Goal: Task Accomplishment & Management: Manage account settings

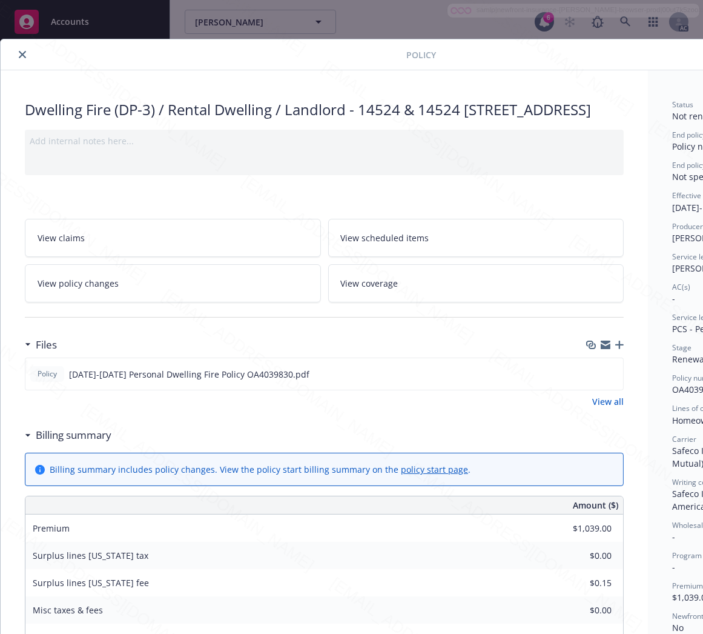
click at [623, 21] on div "Policy Dwelling Fire (DP-3) / Rental Dwelling / Landlord - 14524 & 14524 [STREE…" at bounding box center [351, 317] width 703 height 634
click at [19, 53] on icon "close" at bounding box center [22, 54] width 7 height 7
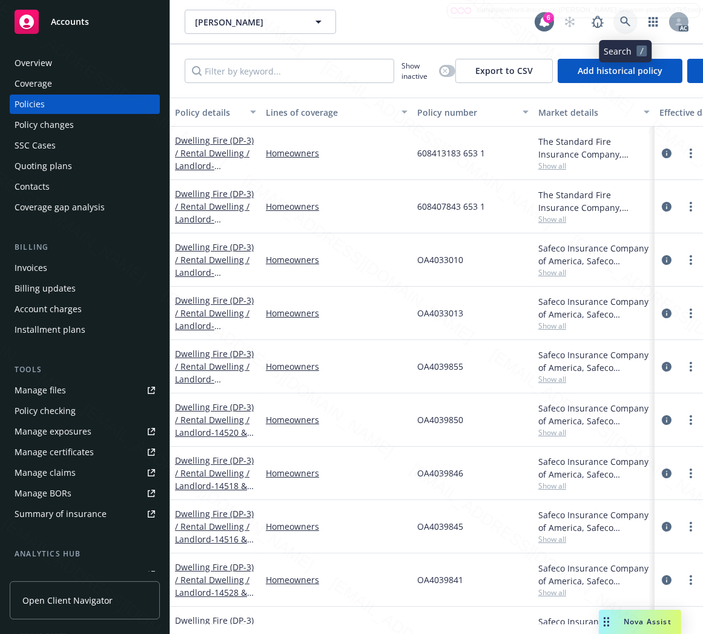
click at [622, 21] on icon at bounding box center [625, 21] width 11 height 11
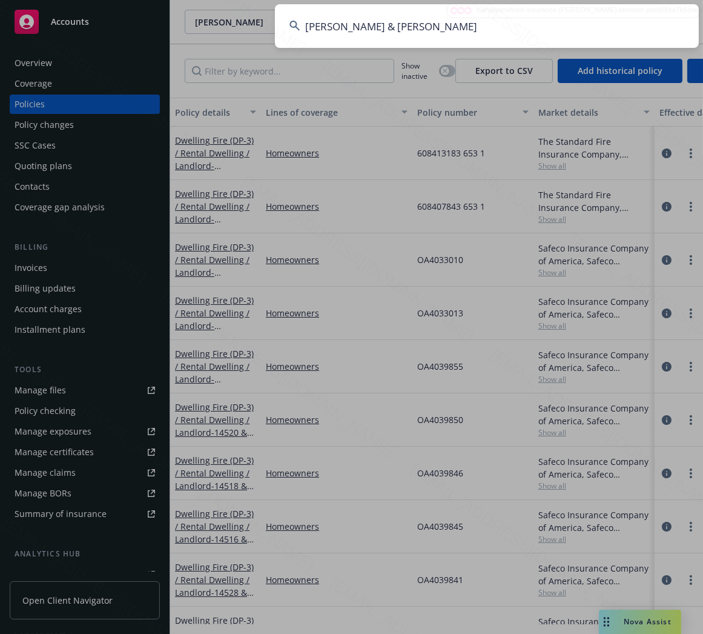
type input "[PERSON_NAME] & [PERSON_NAME]"
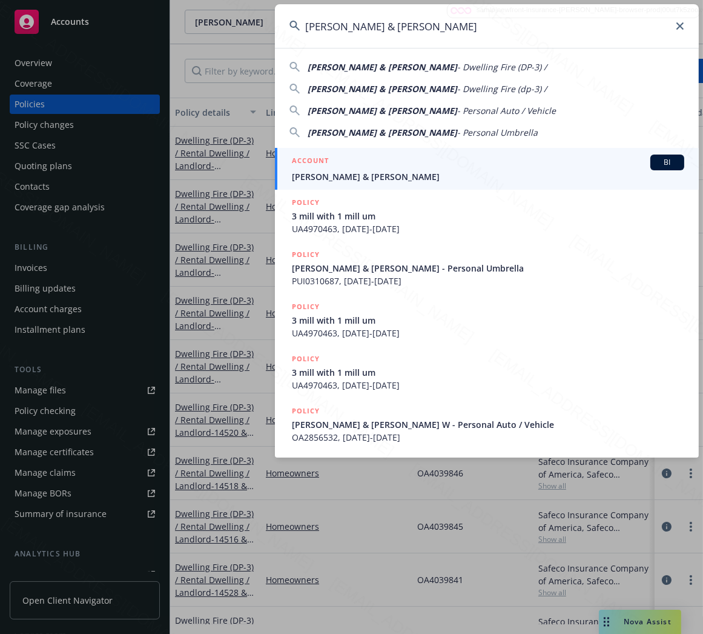
click at [468, 13] on input "[PERSON_NAME] & [PERSON_NAME]" at bounding box center [487, 26] width 424 height 44
click at [468, 25] on input "[PERSON_NAME] & [PERSON_NAME]" at bounding box center [487, 26] width 424 height 44
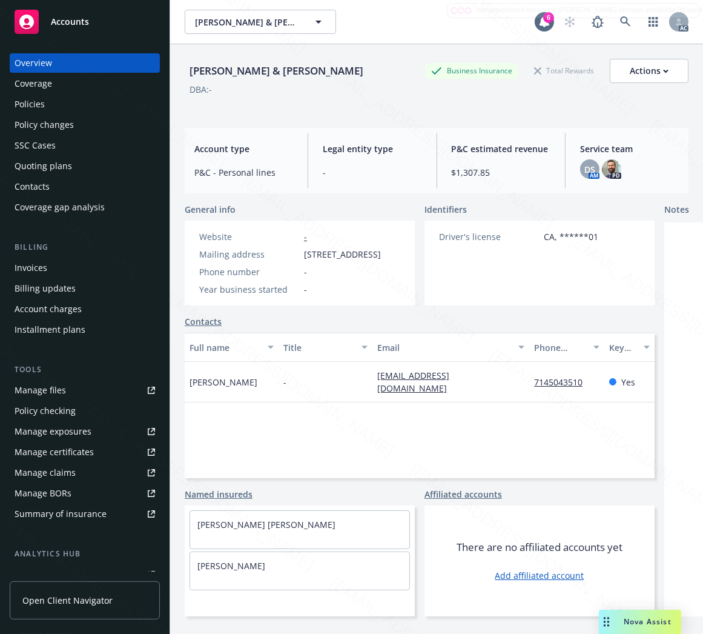
click at [48, 102] on div "Policies" at bounding box center [85, 103] width 141 height 19
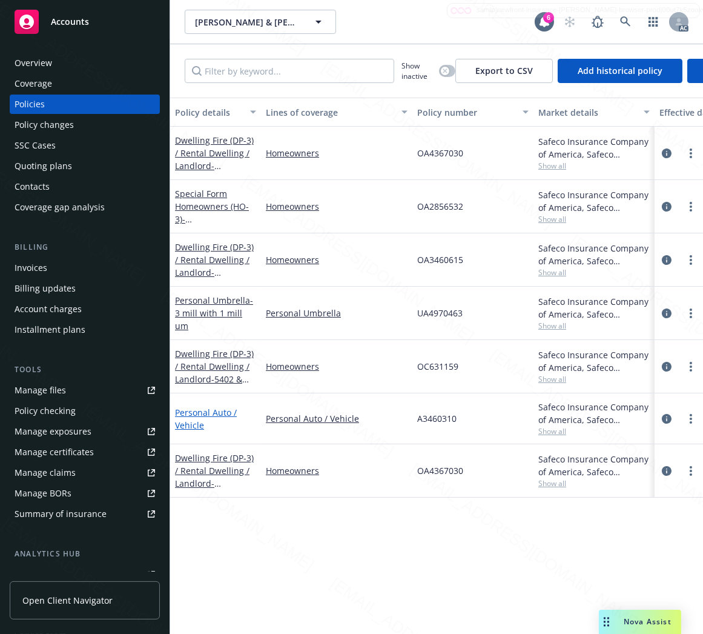
click at [192, 409] on link "Personal Auto / Vehicle" at bounding box center [206, 418] width 62 height 24
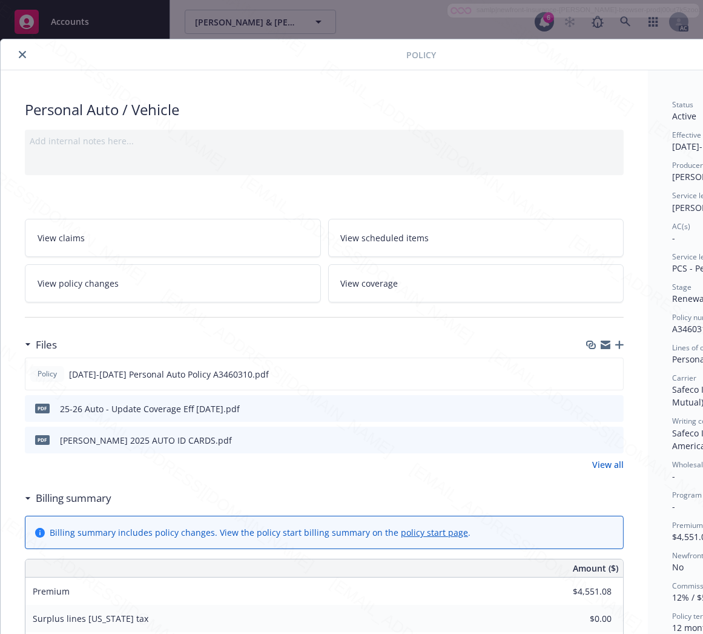
click at [63, 499] on h3 "Billing summary" at bounding box center [74, 498] width 76 height 16
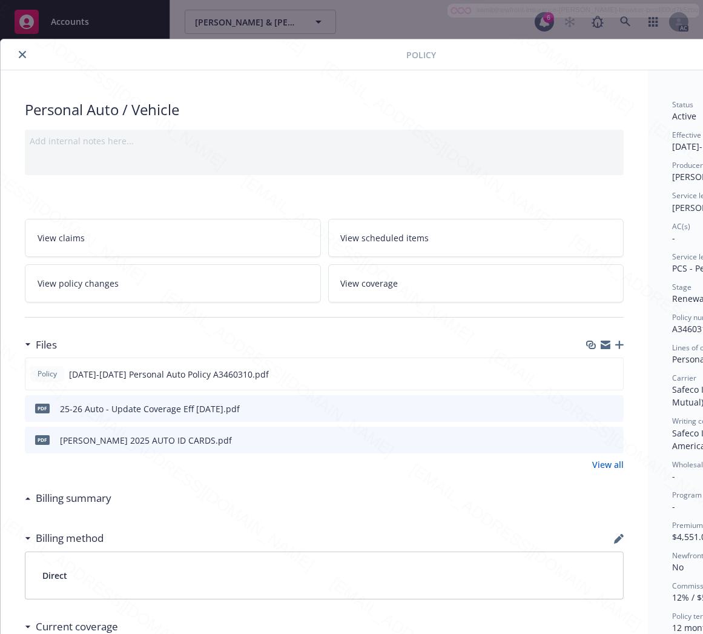
click at [203, 277] on link "View policy changes" at bounding box center [173, 283] width 296 height 38
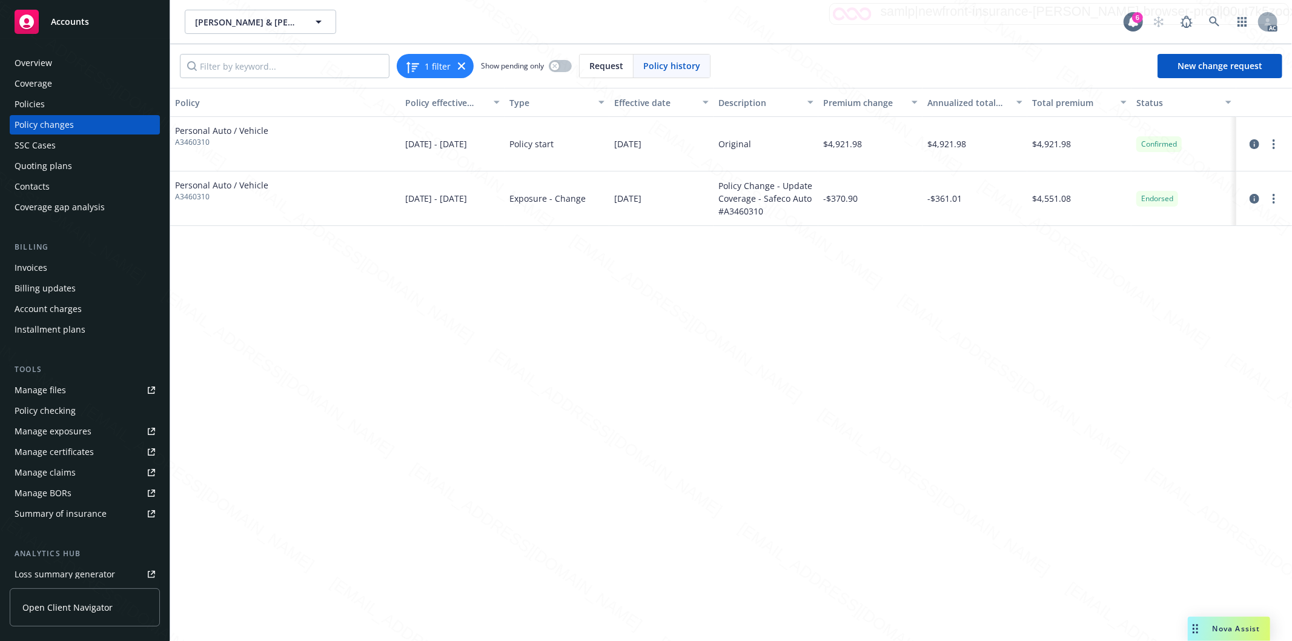
click at [626, 342] on div "Policy Policy effective dates Type Effective date Description Premium change An…" at bounding box center [731, 356] width 1122 height 536
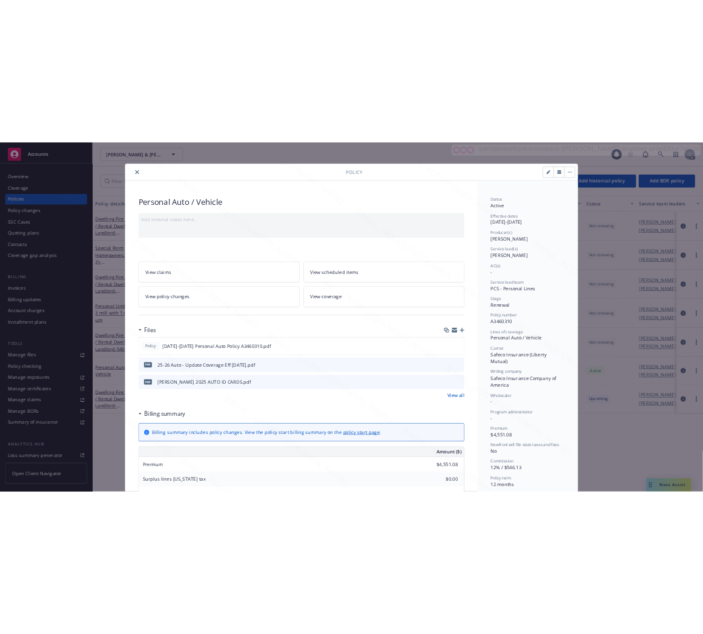
scroll to position [36, 0]
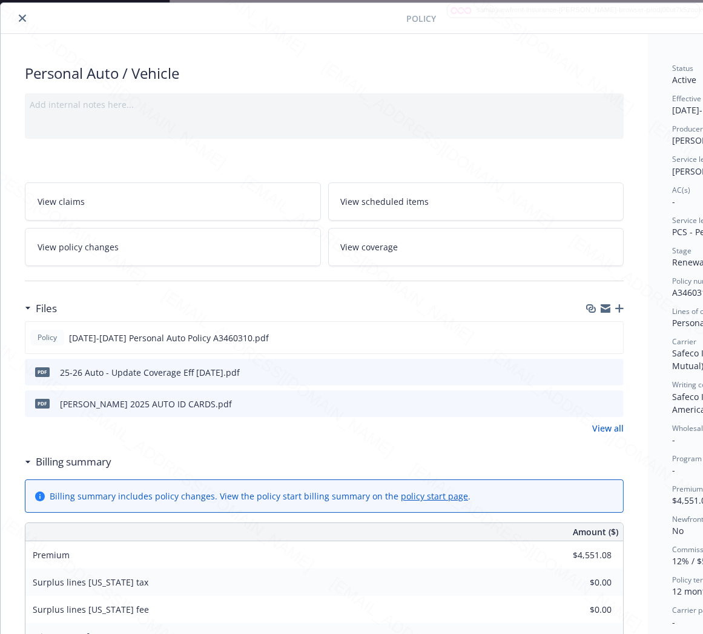
click at [81, 463] on h3 "Billing summary" at bounding box center [74, 462] width 76 height 16
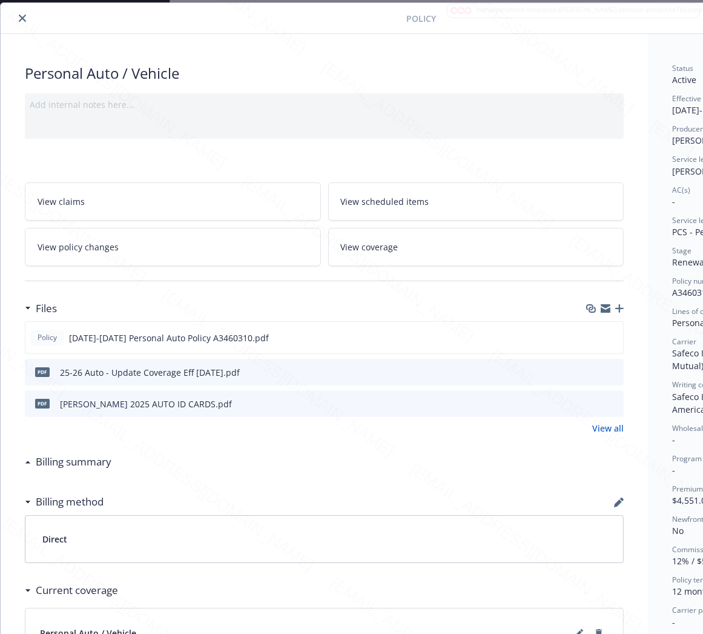
scroll to position [36, 140]
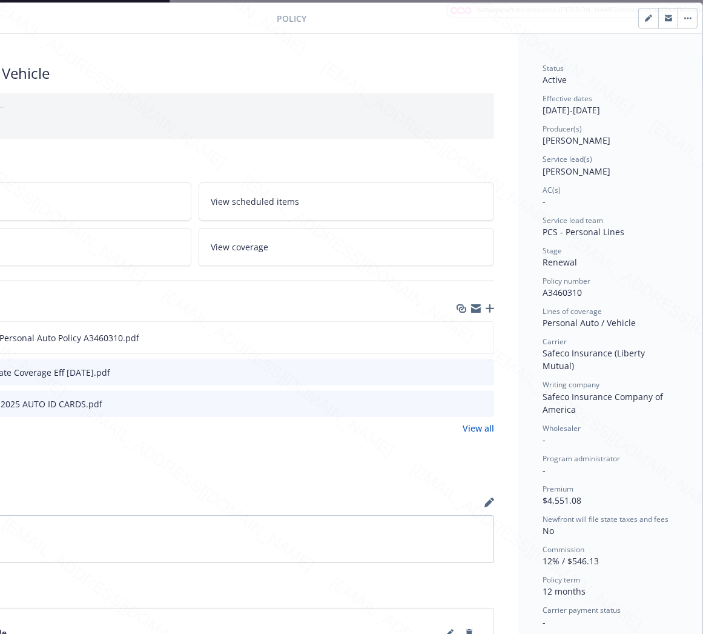
click at [550, 292] on span "A3460310" at bounding box center [562, 292] width 39 height 12
copy span "A3460310"
click at [457, 337] on icon "download file" at bounding box center [462, 337] width 10 height 10
click at [678, 15] on button "button" at bounding box center [687, 17] width 19 height 19
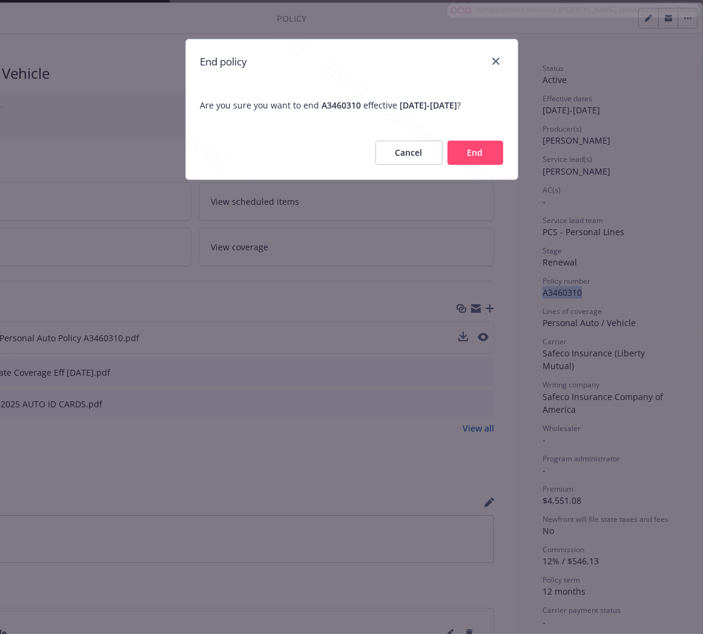
click at [477, 154] on button "End" at bounding box center [476, 153] width 56 height 24
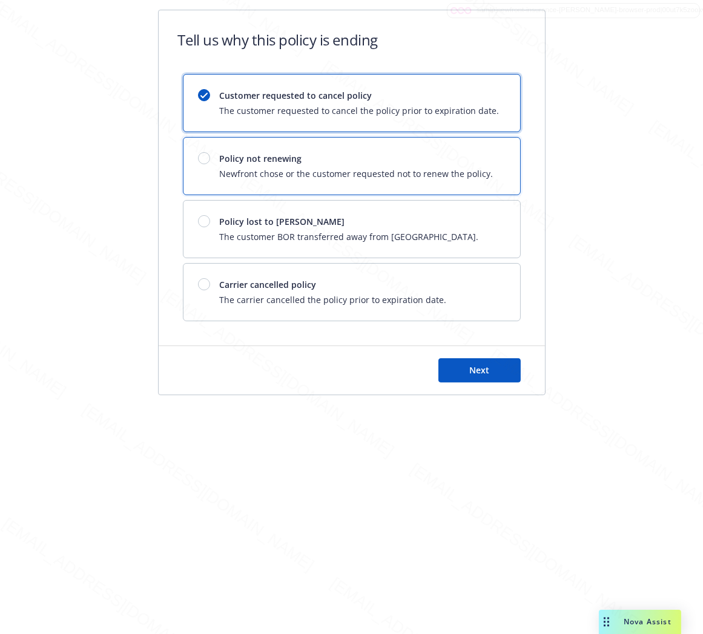
click at [477, 154] on span "Policy not renewing" at bounding box center [357, 158] width 274 height 13
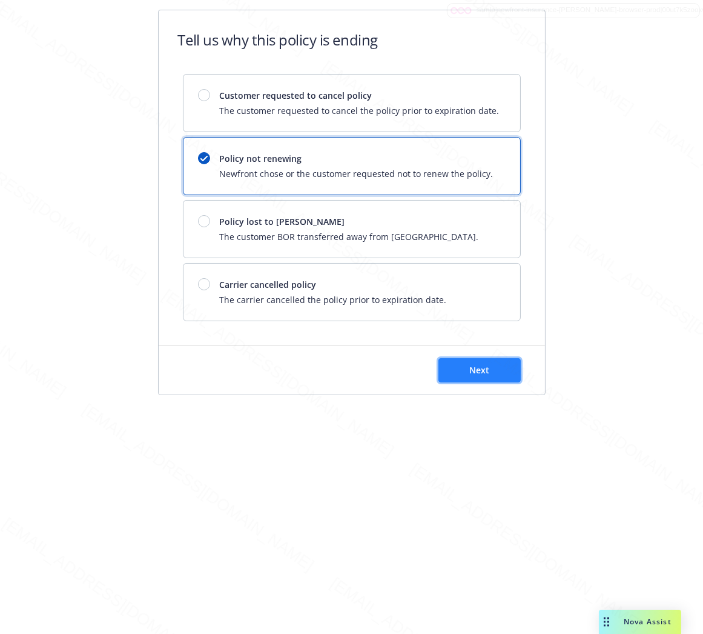
click at [477, 376] on span "Next" at bounding box center [479, 370] width 20 height 12
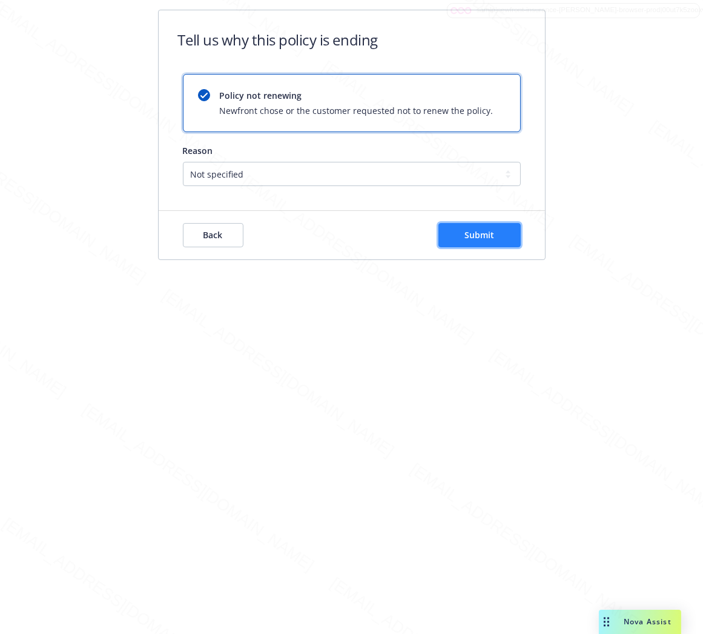
click at [504, 243] on button "Submit" at bounding box center [480, 235] width 82 height 24
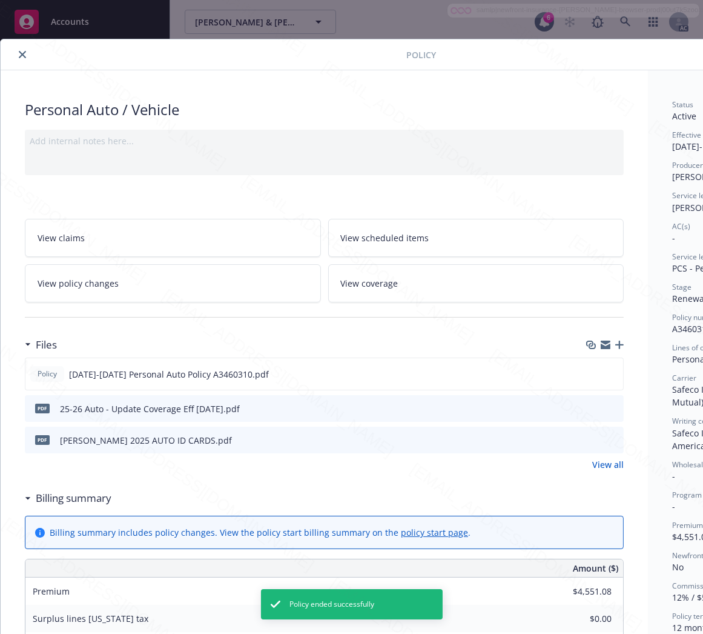
scroll to position [36, 0]
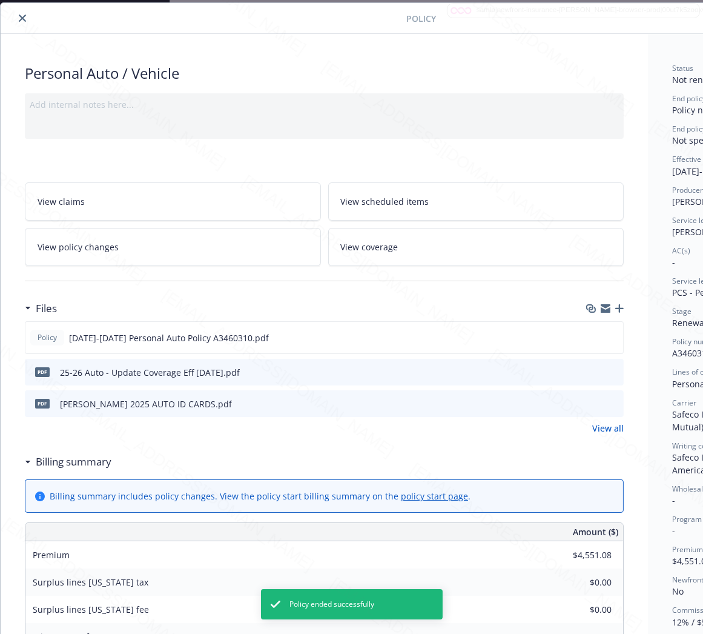
click at [19, 19] on icon "close" at bounding box center [22, 18] width 7 height 7
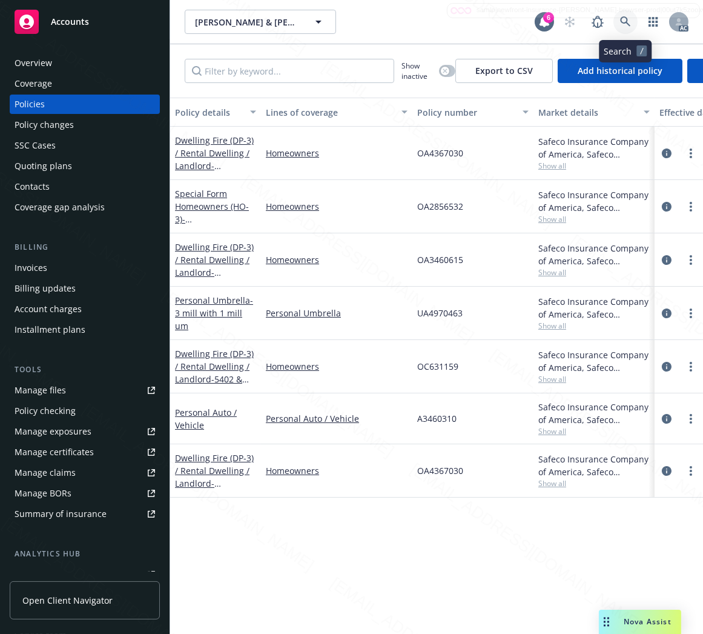
click at [623, 20] on icon at bounding box center [625, 21] width 11 height 11
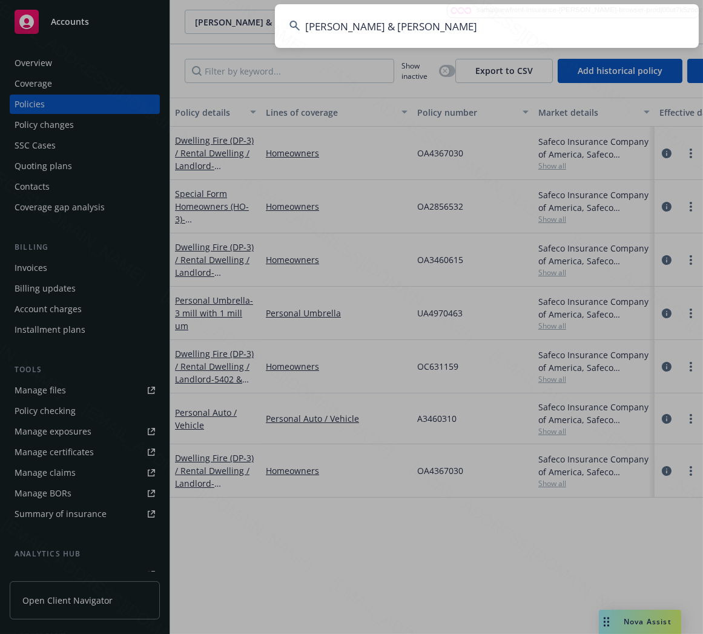
type input "[PERSON_NAME] & [PERSON_NAME]"
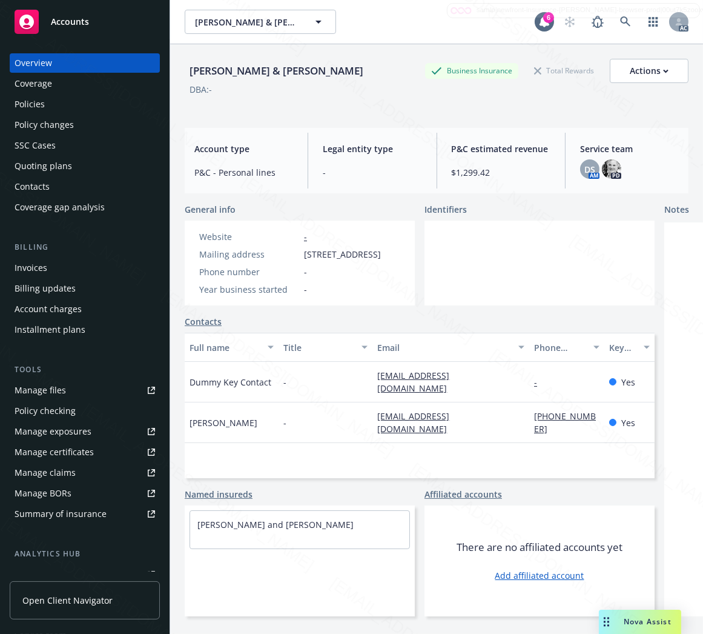
click at [67, 107] on div "Policies" at bounding box center [85, 103] width 141 height 19
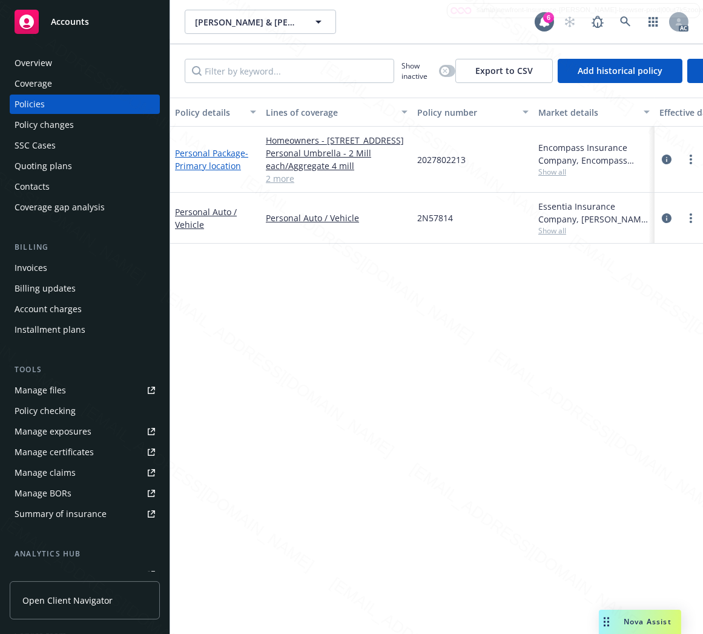
click at [194, 171] on span "- Primary location" at bounding box center [211, 159] width 73 height 24
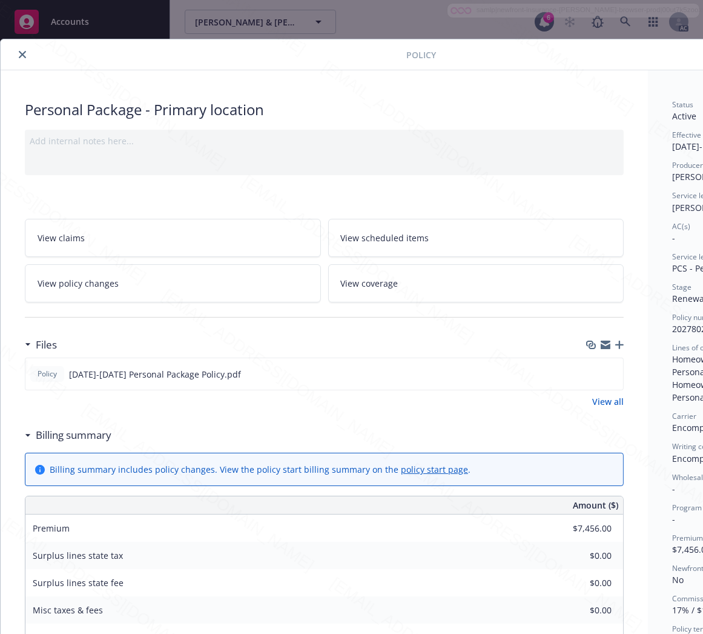
click at [77, 435] on h3 "Billing summary" at bounding box center [74, 435] width 76 height 16
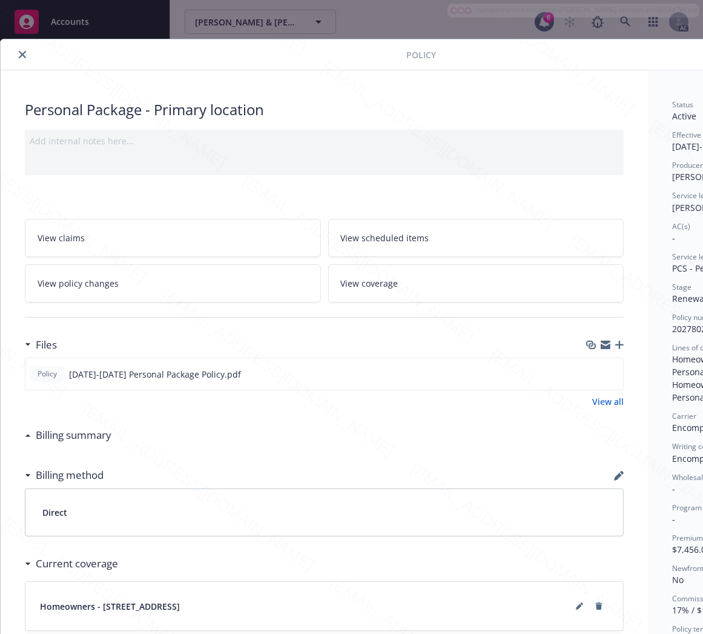
scroll to position [0, 140]
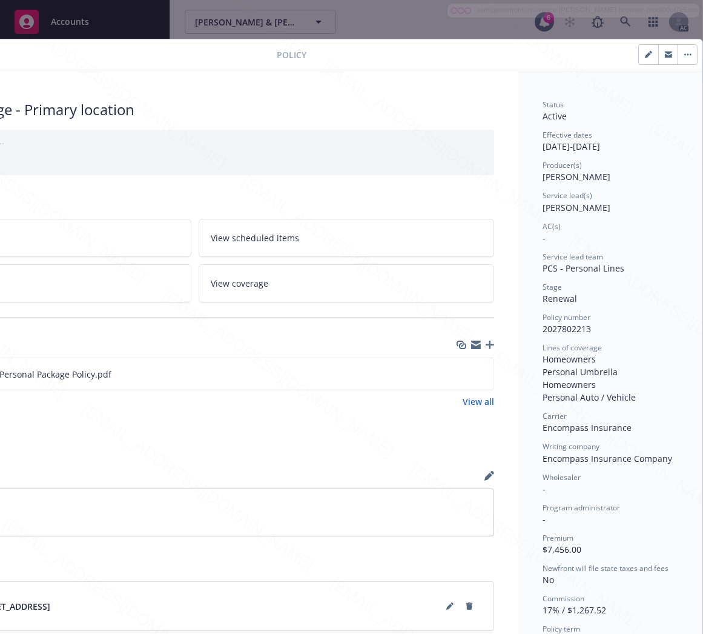
click at [554, 329] on span "2027802213" at bounding box center [567, 329] width 48 height 12
copy span "2027802213"
click at [458, 371] on icon "download file" at bounding box center [462, 371] width 8 height 7
click at [687, 55] on icon "button" at bounding box center [688, 55] width 2 height 2
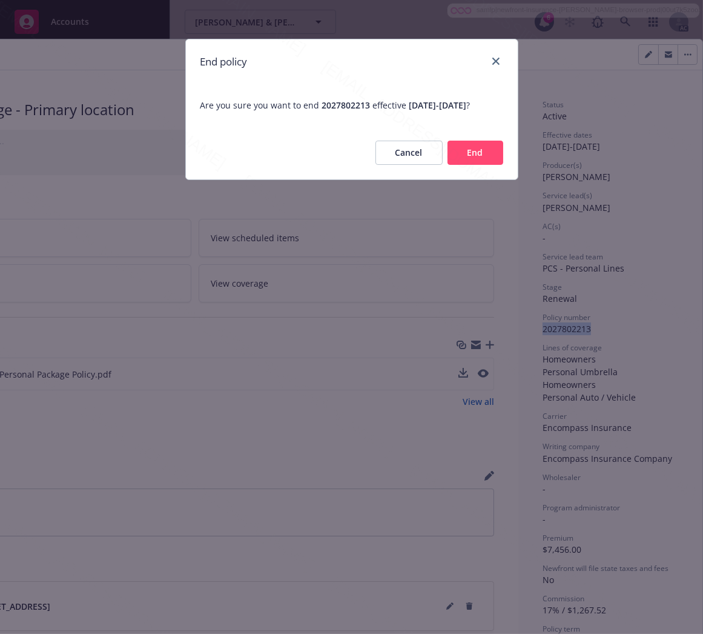
click at [469, 161] on button "End" at bounding box center [476, 153] width 56 height 24
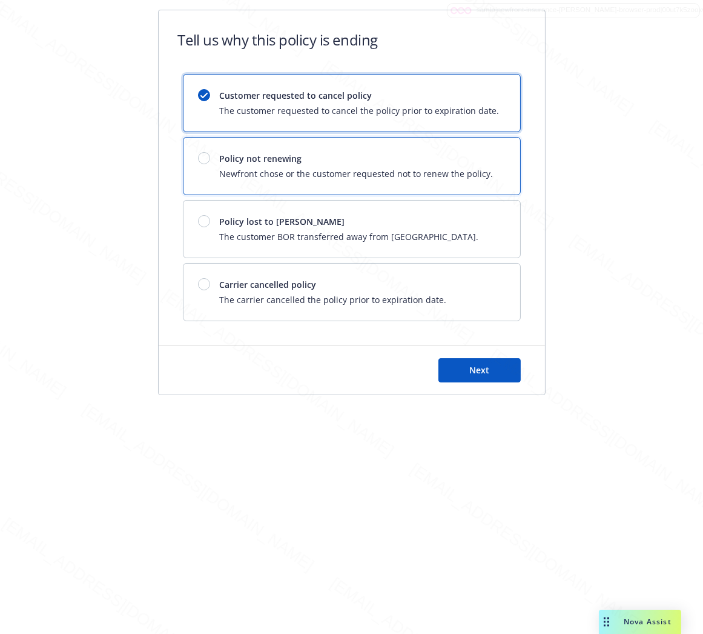
click at [475, 161] on span "Policy not renewing" at bounding box center [357, 158] width 274 height 13
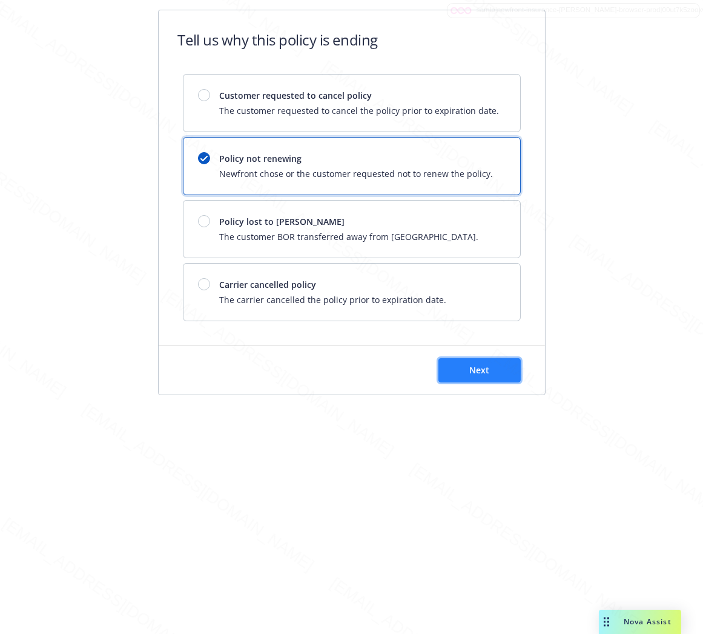
click at [492, 376] on button "Next" at bounding box center [480, 370] width 82 height 24
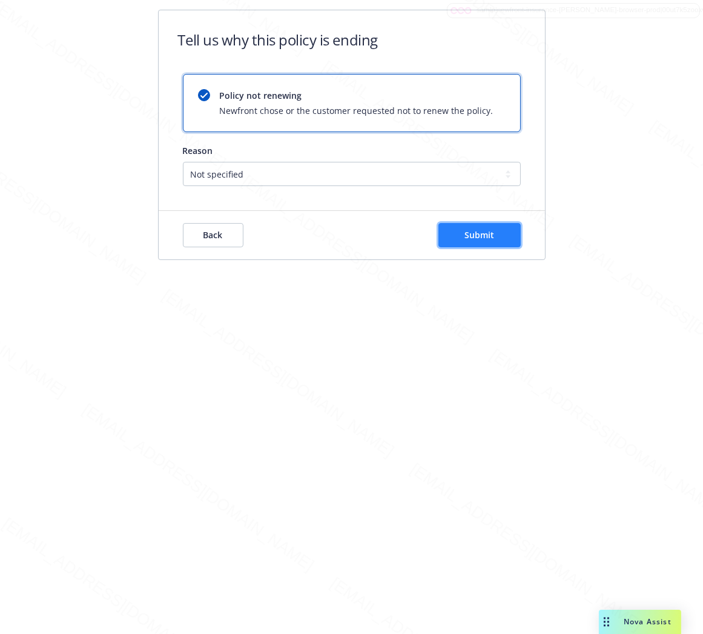
click at [468, 240] on span "Submit" at bounding box center [480, 235] width 30 height 12
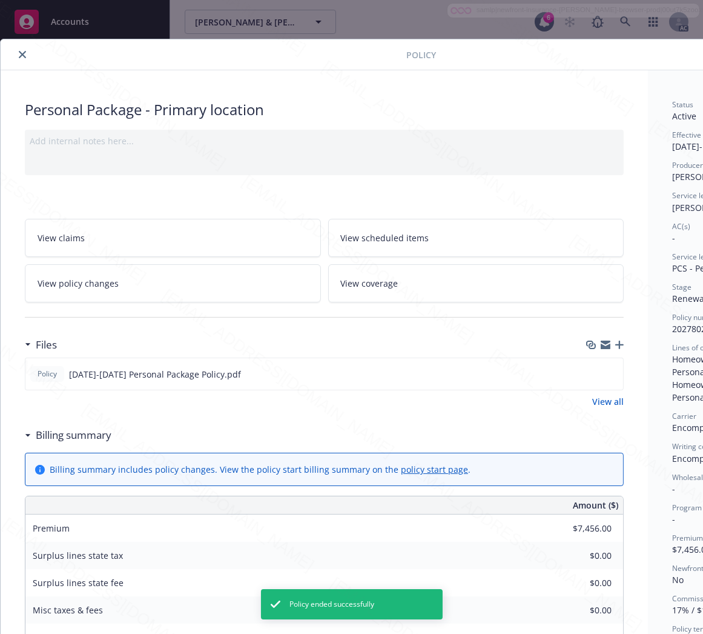
scroll to position [36, 0]
